Goal: Obtain resource: Download file/media

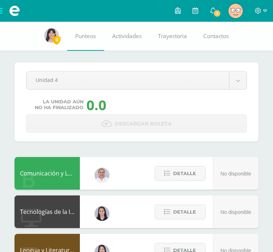
click at [223, 15] on link "Clever [PERSON_NAME] Mi Perfil" at bounding box center [235, 11] width 26 height 22
click at [221, 14] on span "1" at bounding box center [217, 13] width 8 height 8
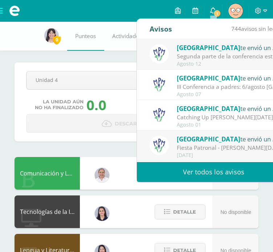
click at [215, 12] on span "1" at bounding box center [217, 13] width 8 height 8
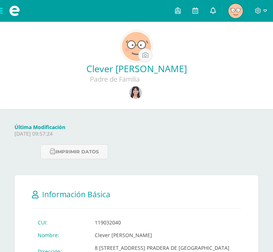
click at [220, 12] on link at bounding box center [212, 11] width 17 height 22
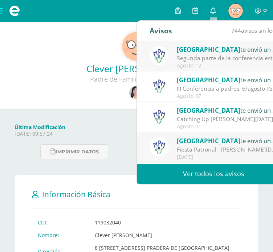
click at [242, 116] on div "Catching Up [PERSON_NAME][DATE]: Estimados padres de familia: Compartimos con u…" at bounding box center [227, 119] width 101 height 8
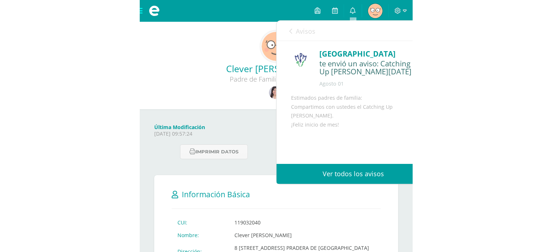
scroll to position [66, 0]
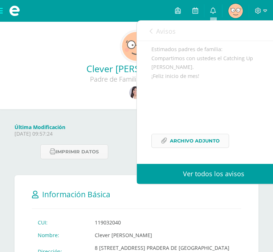
click at [189, 137] on span "Archivo Adjunto" at bounding box center [195, 140] width 50 height 13
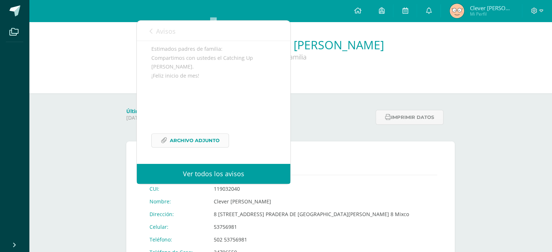
scroll to position [79, 0]
